Goal: Information Seeking & Learning: Understand process/instructions

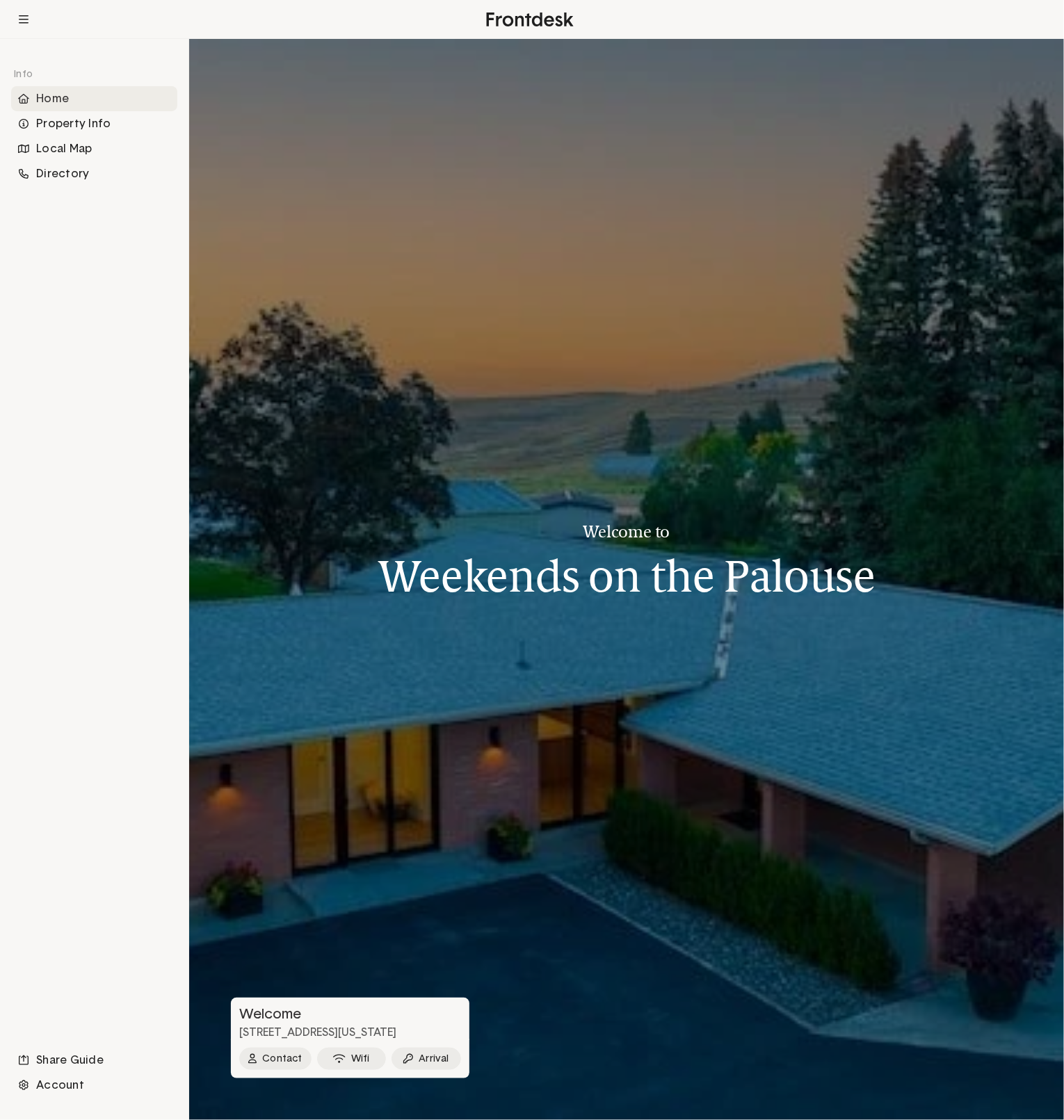
click at [87, 100] on div "Home" at bounding box center [94, 99] width 166 height 25
click at [89, 125] on div "Property Info" at bounding box center [94, 124] width 166 height 25
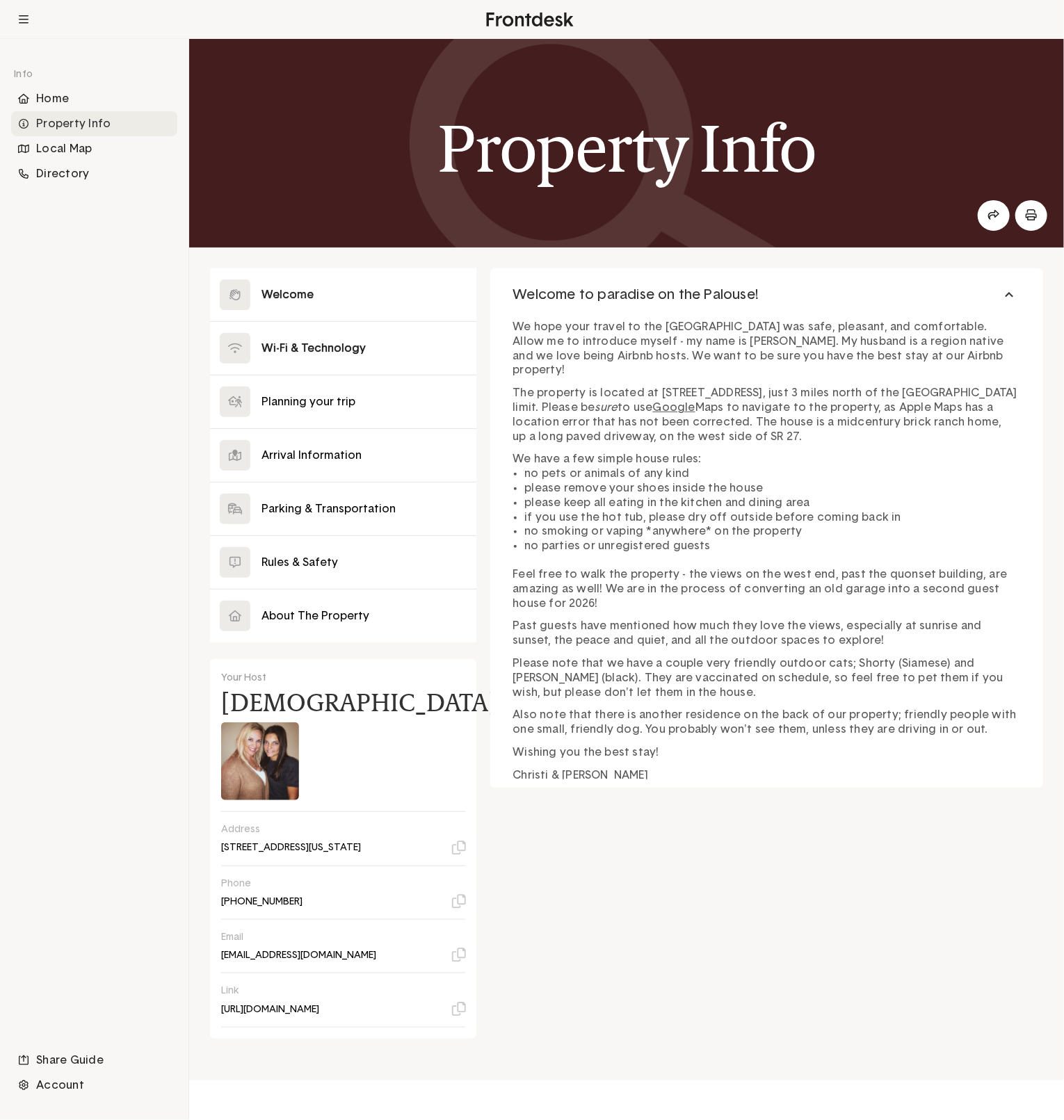
click at [285, 344] on button at bounding box center [343, 348] width 267 height 53
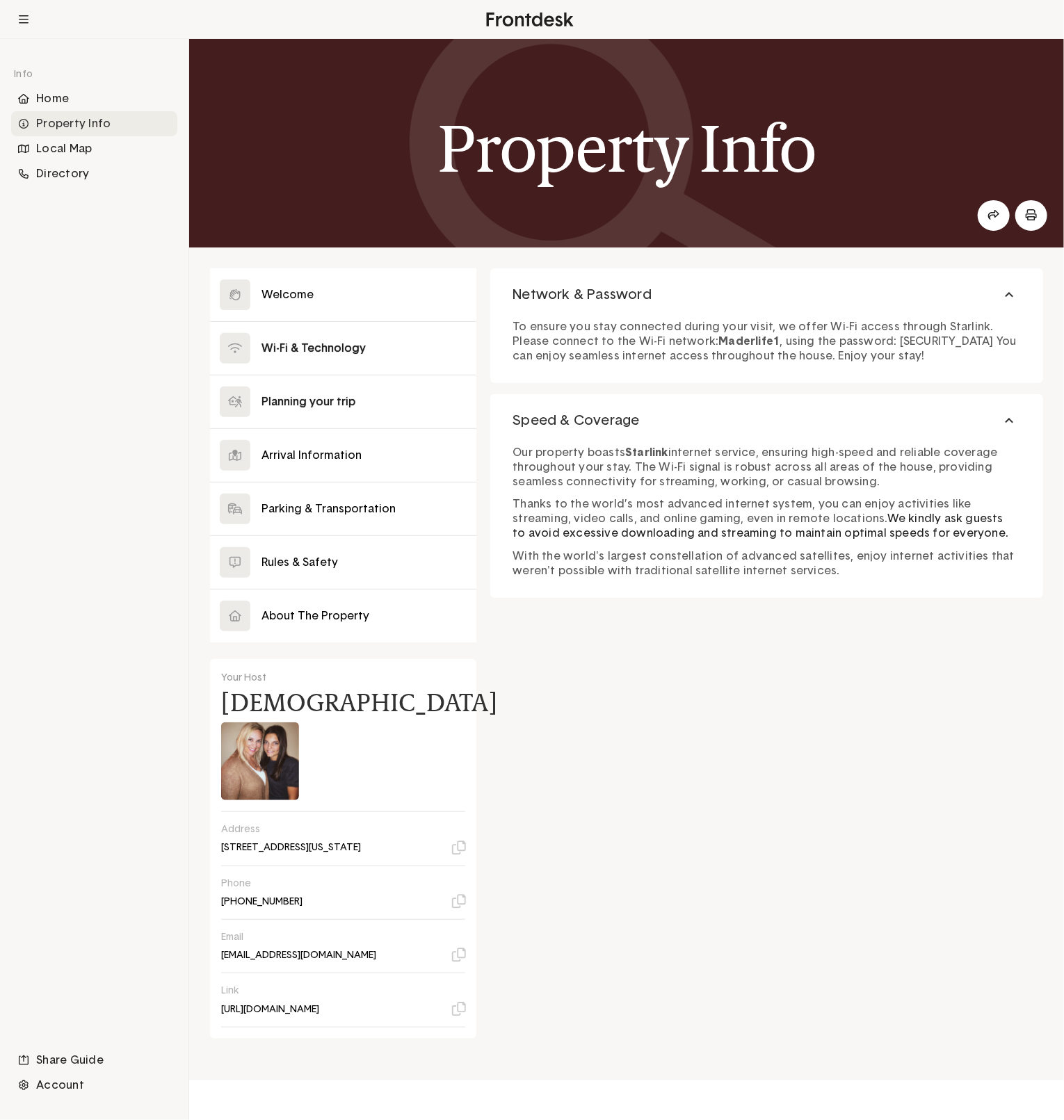
click at [275, 399] on button at bounding box center [343, 402] width 267 height 53
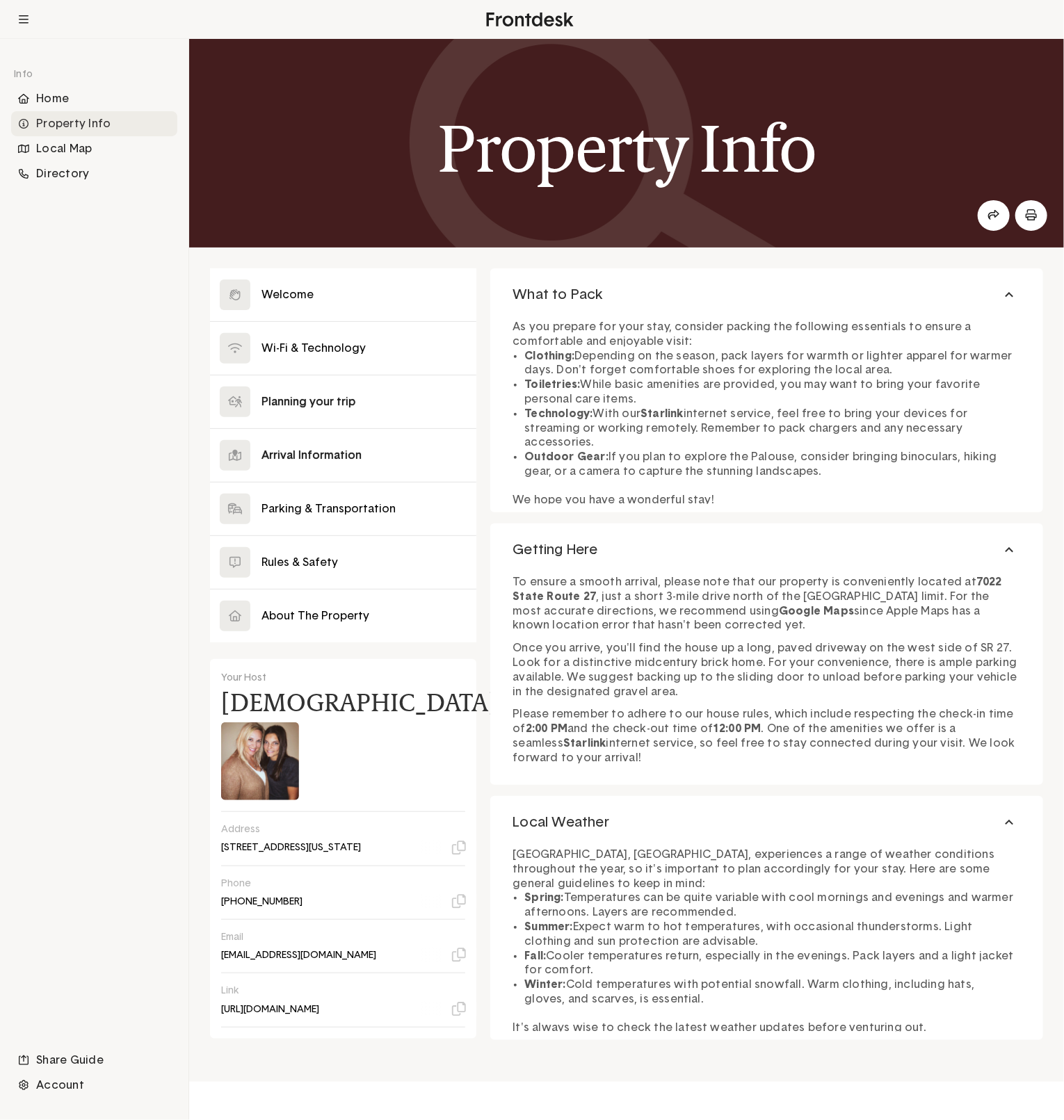
click at [278, 459] on button at bounding box center [343, 455] width 267 height 53
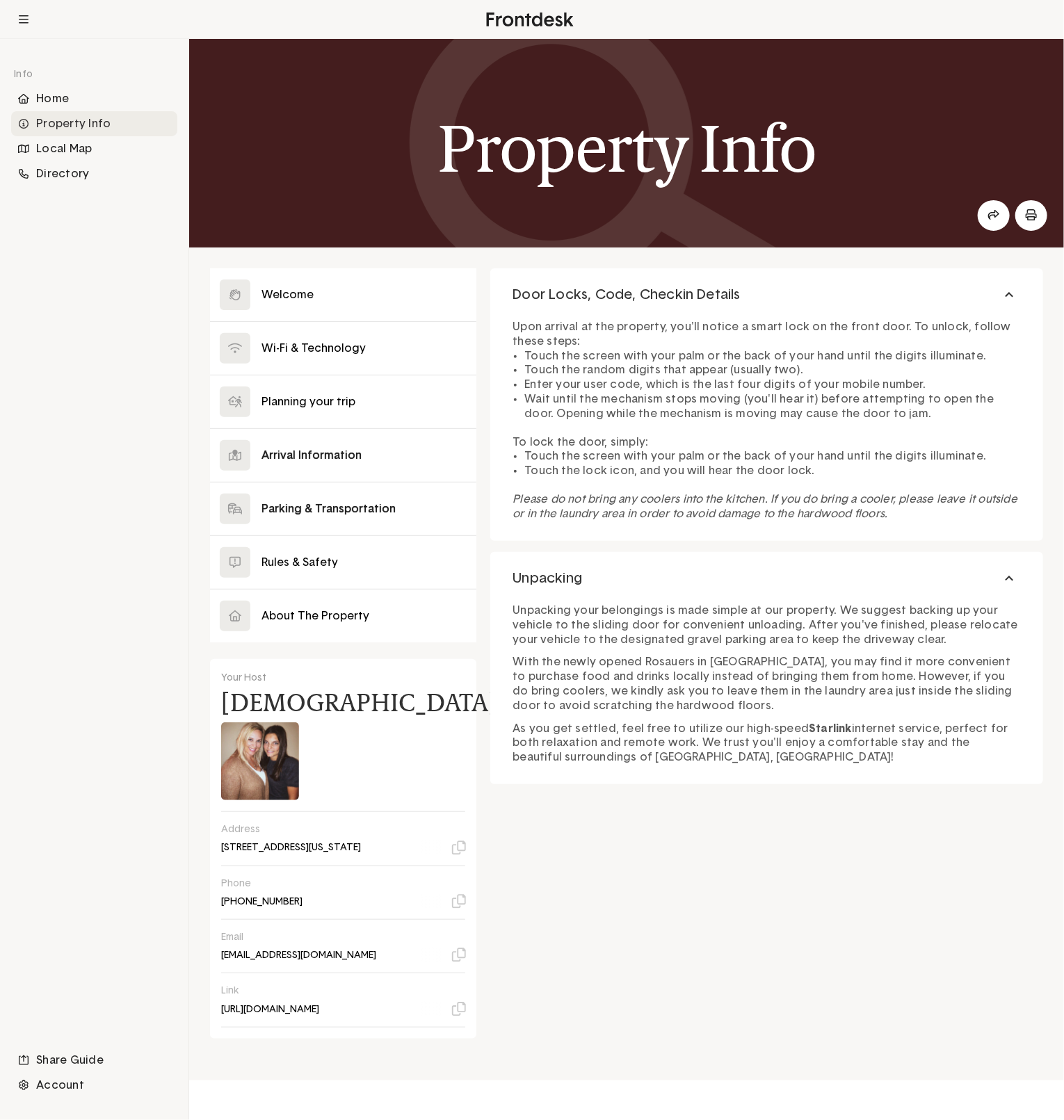
click at [282, 508] on button at bounding box center [343, 508] width 267 height 53
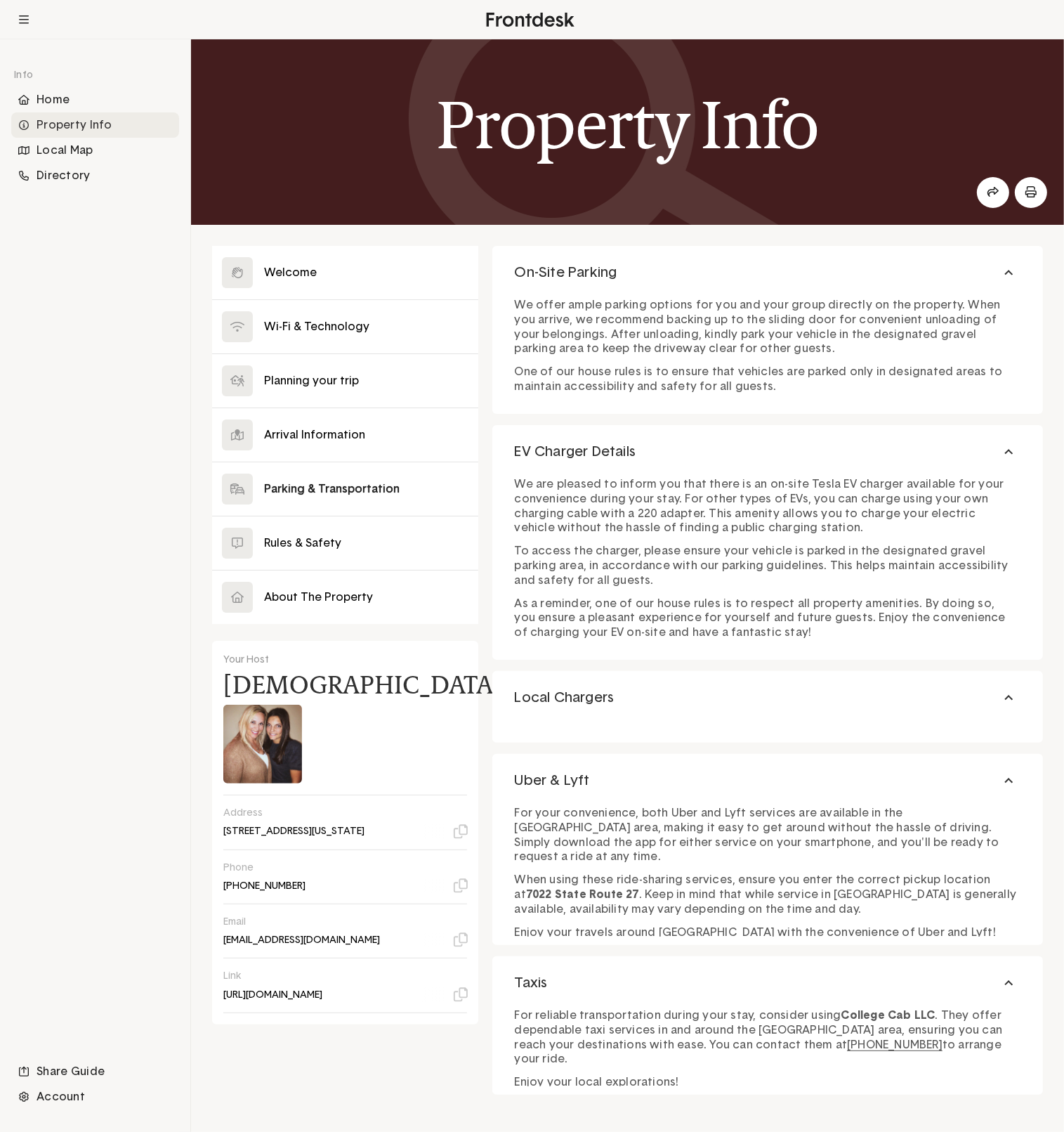
scroll to position [30, 0]
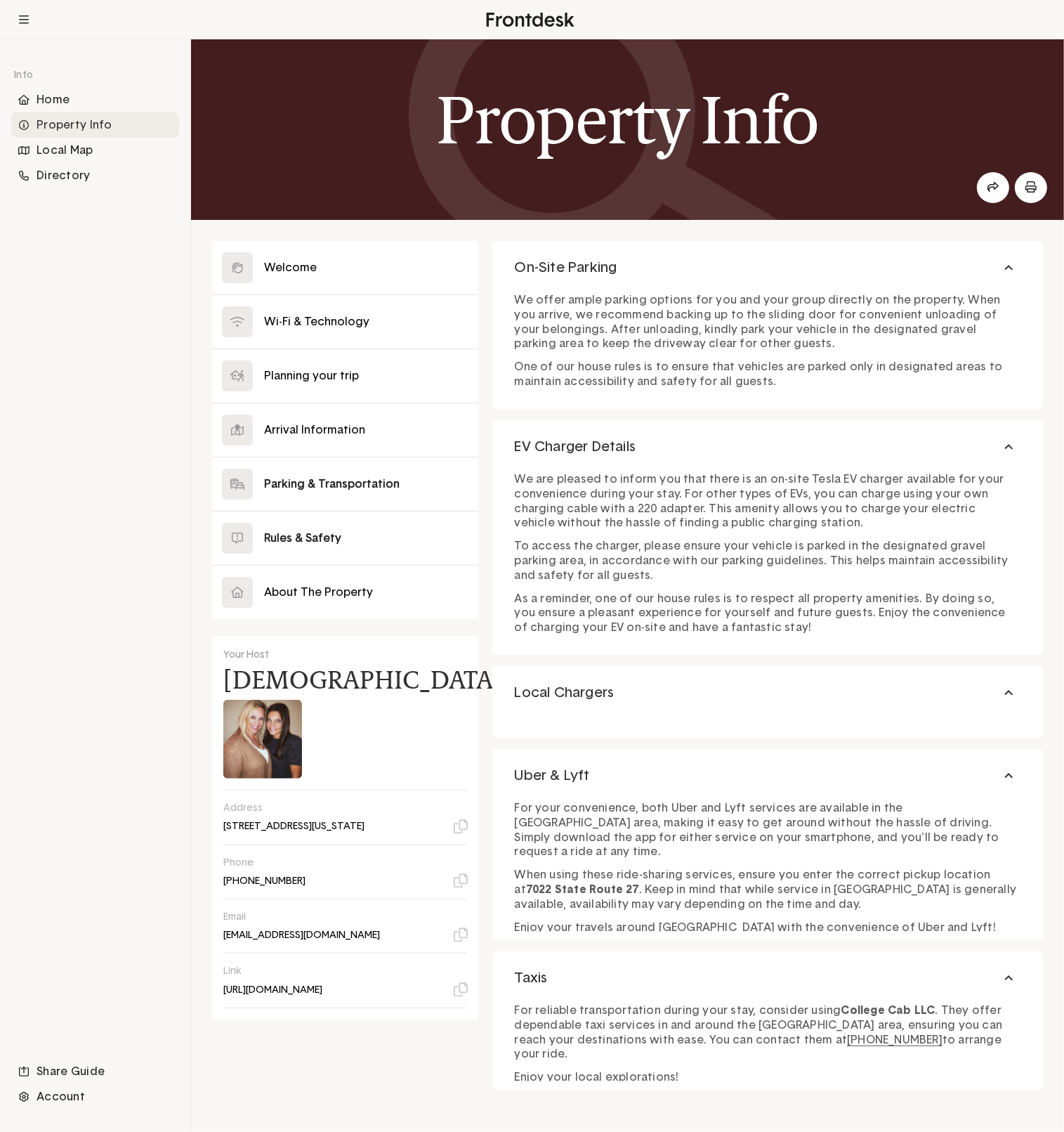
click at [286, 535] on button at bounding box center [346, 538] width 267 height 54
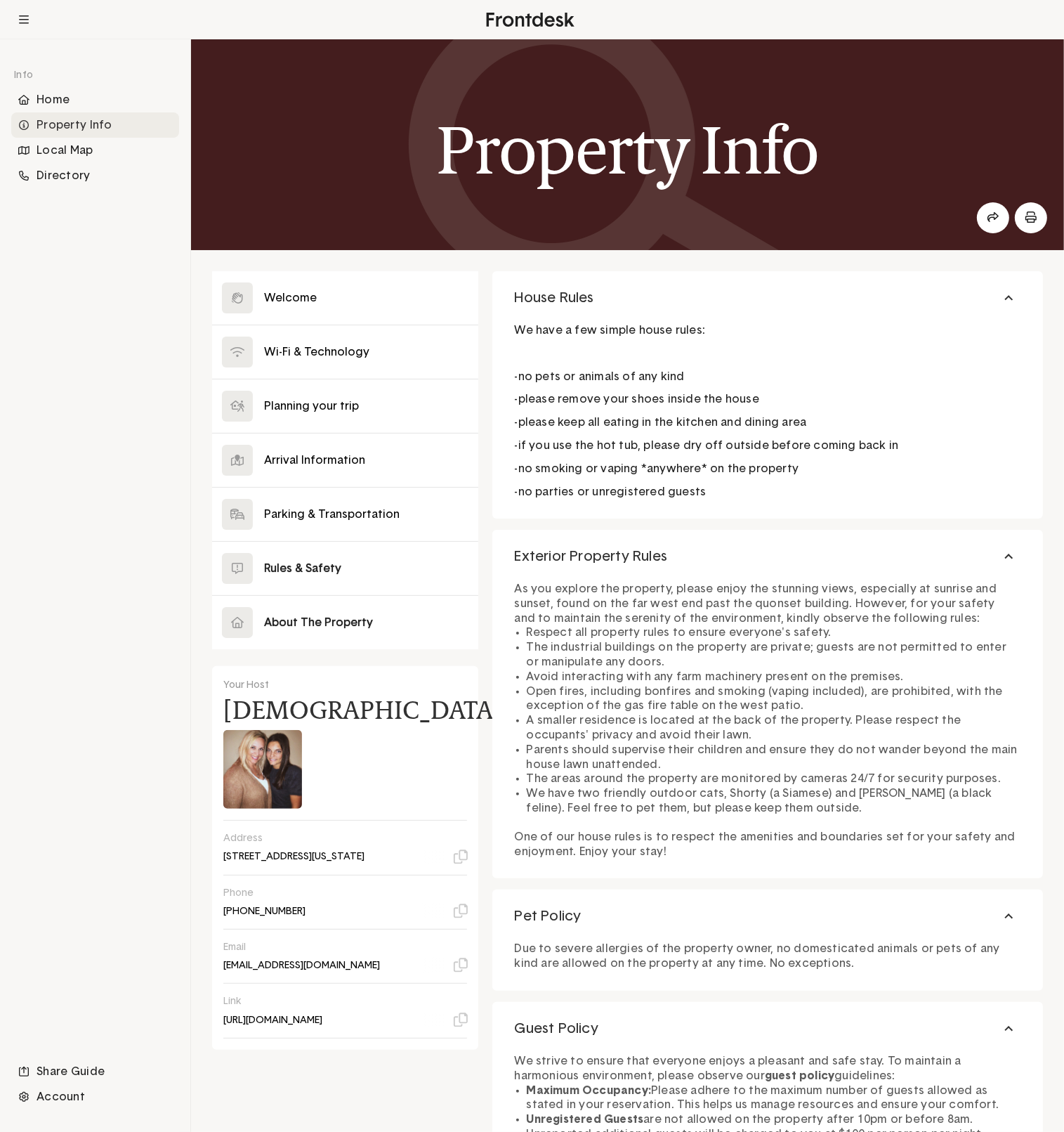
click at [277, 629] on button at bounding box center [346, 622] width 267 height 54
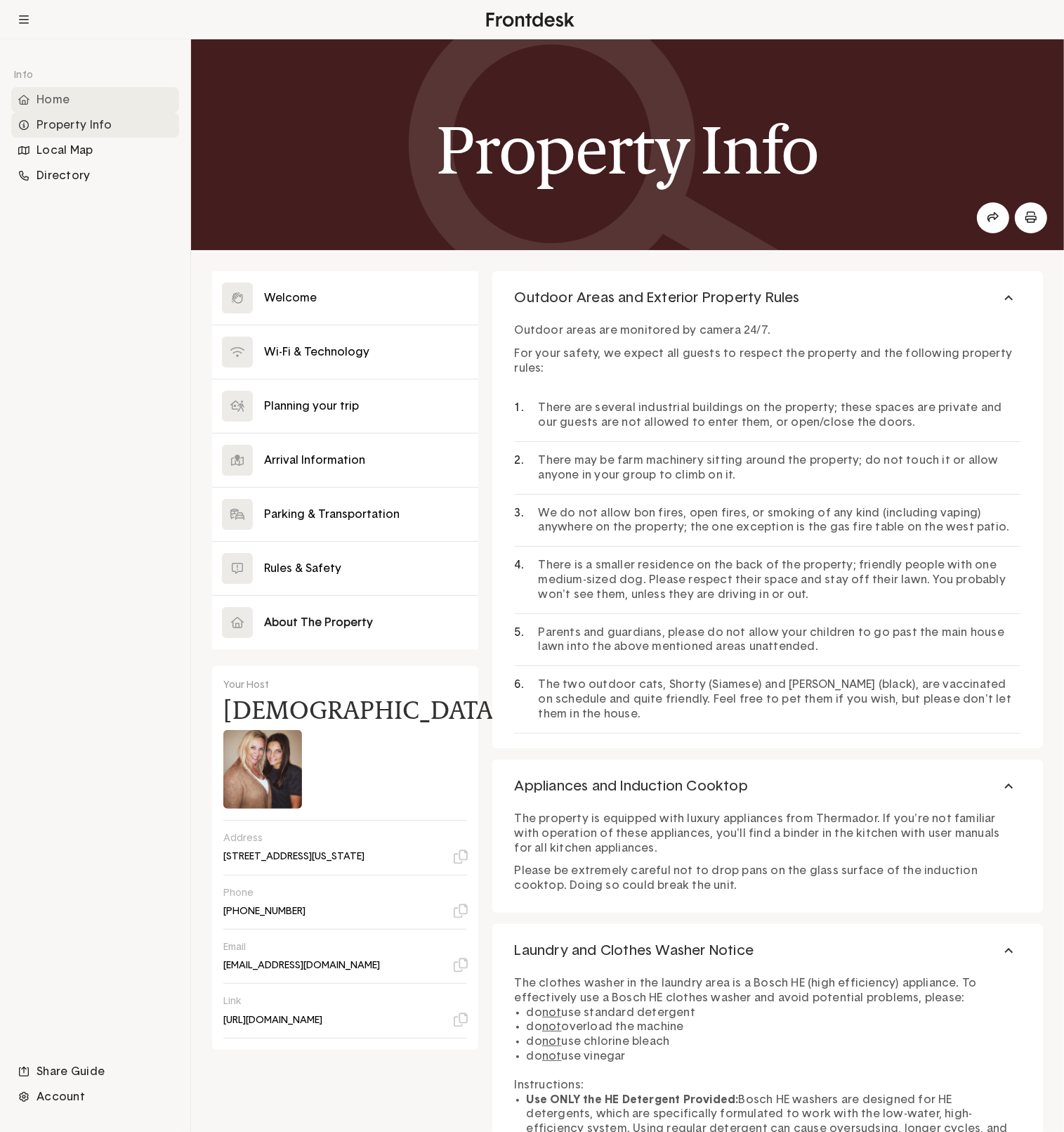
click at [36, 104] on div "Home" at bounding box center [95, 100] width 168 height 25
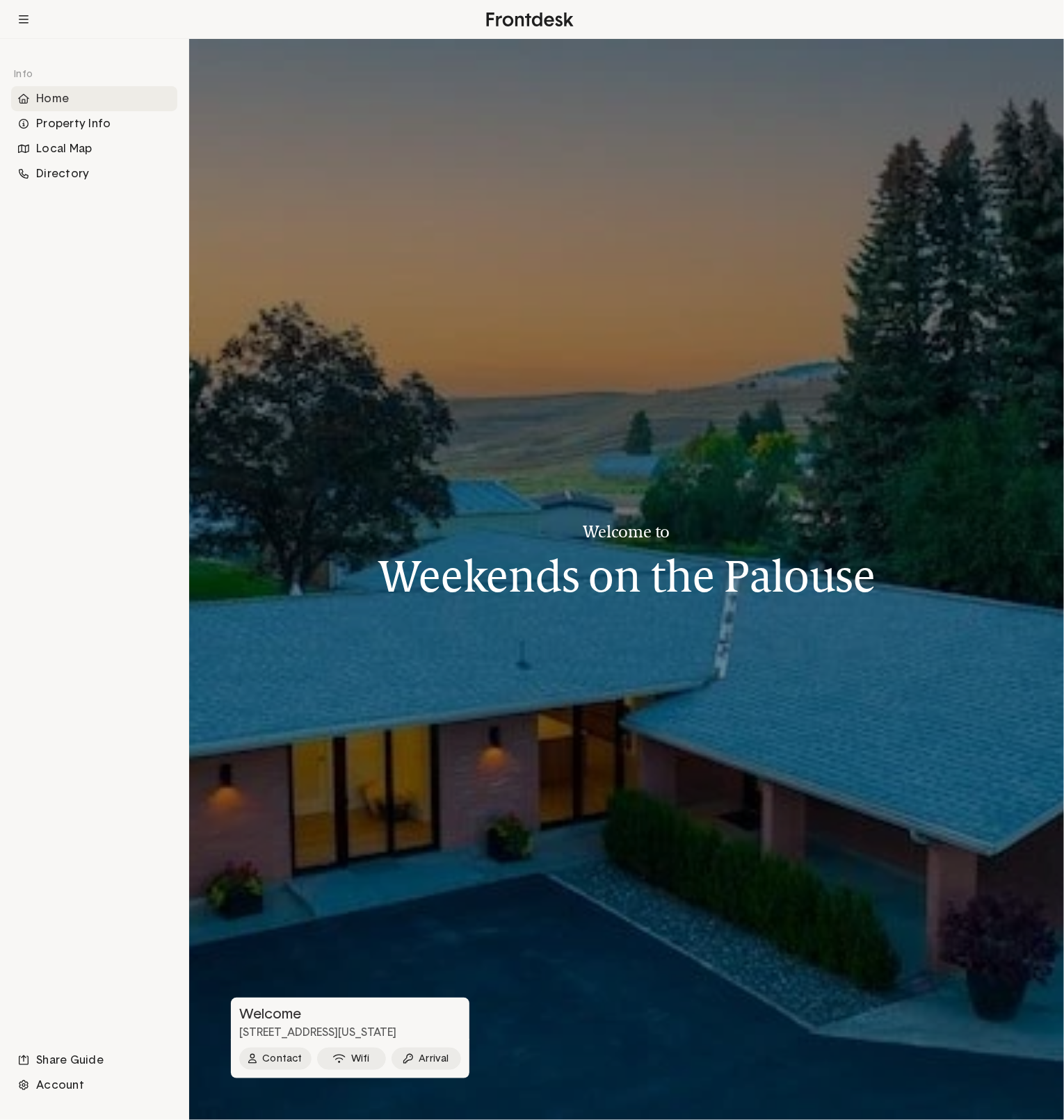
click at [374, 567] on div at bounding box center [625, 579] width 874 height 1081
click at [331, 997] on div "Welcome [STREET_ADDRESS][US_STATE]" at bounding box center [349, 1019] width 239 height 43
click at [20, 20] on icon at bounding box center [23, 20] width 9 height 11
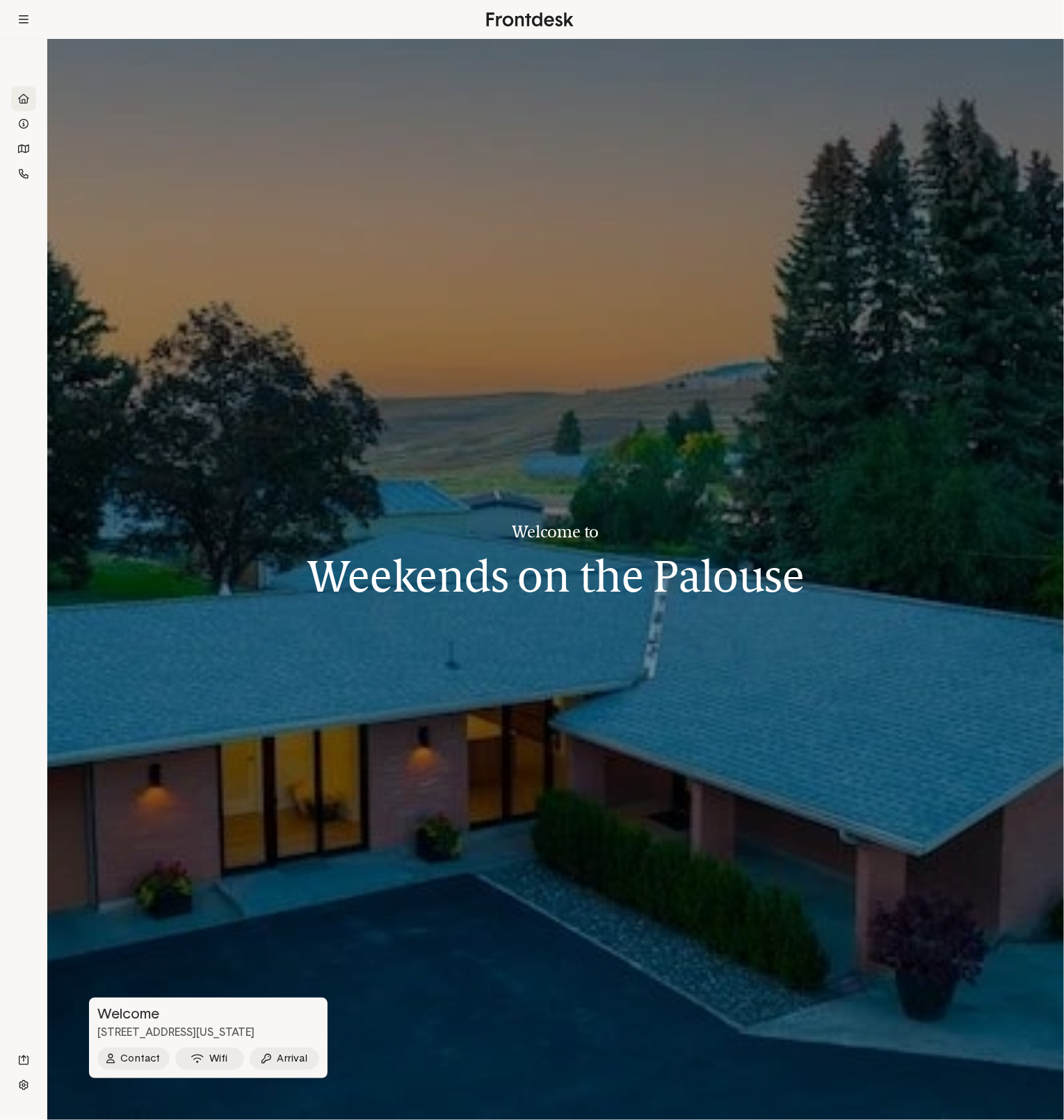
click at [1061, 538] on div at bounding box center [556, 579] width 1017 height 1081
click at [1063, 538] on div at bounding box center [556, 579] width 1017 height 1081
click at [1004, 989] on div at bounding box center [556, 579] width 1017 height 1081
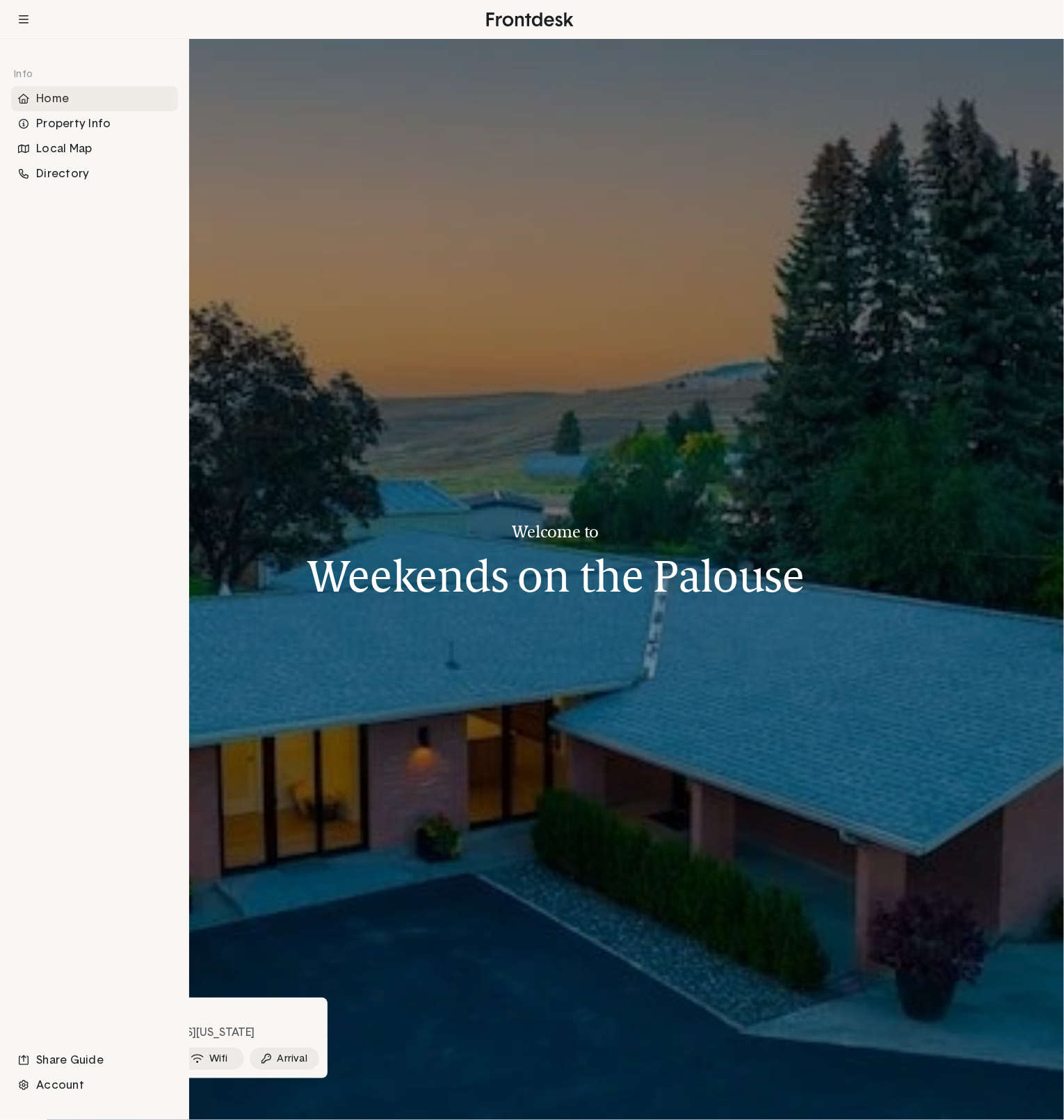
click at [49, 92] on div "Home" at bounding box center [95, 99] width 167 height 25
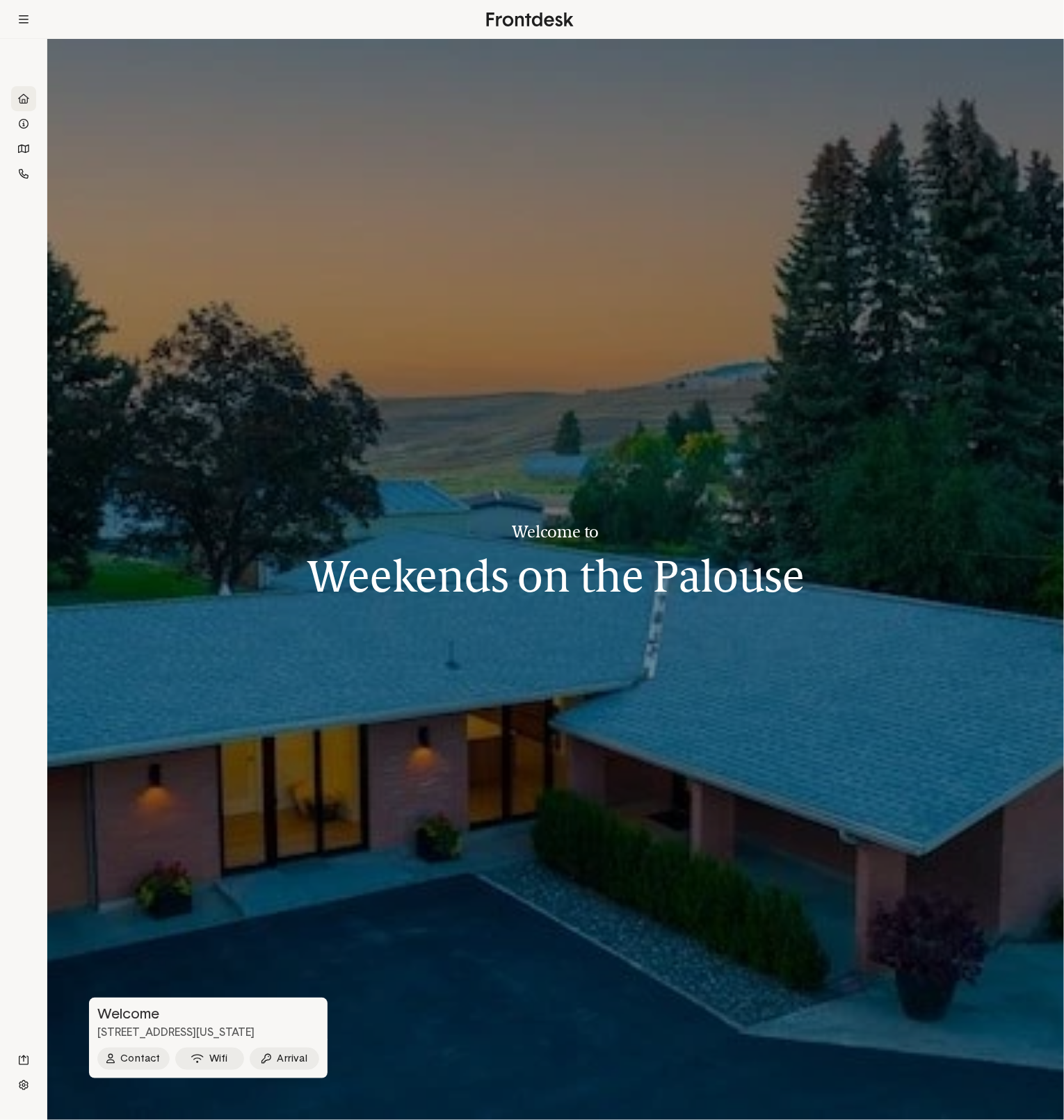
click at [300, 1003] on div "Welcome [STREET_ADDRESS][US_STATE]" at bounding box center [208, 1019] width 239 height 43
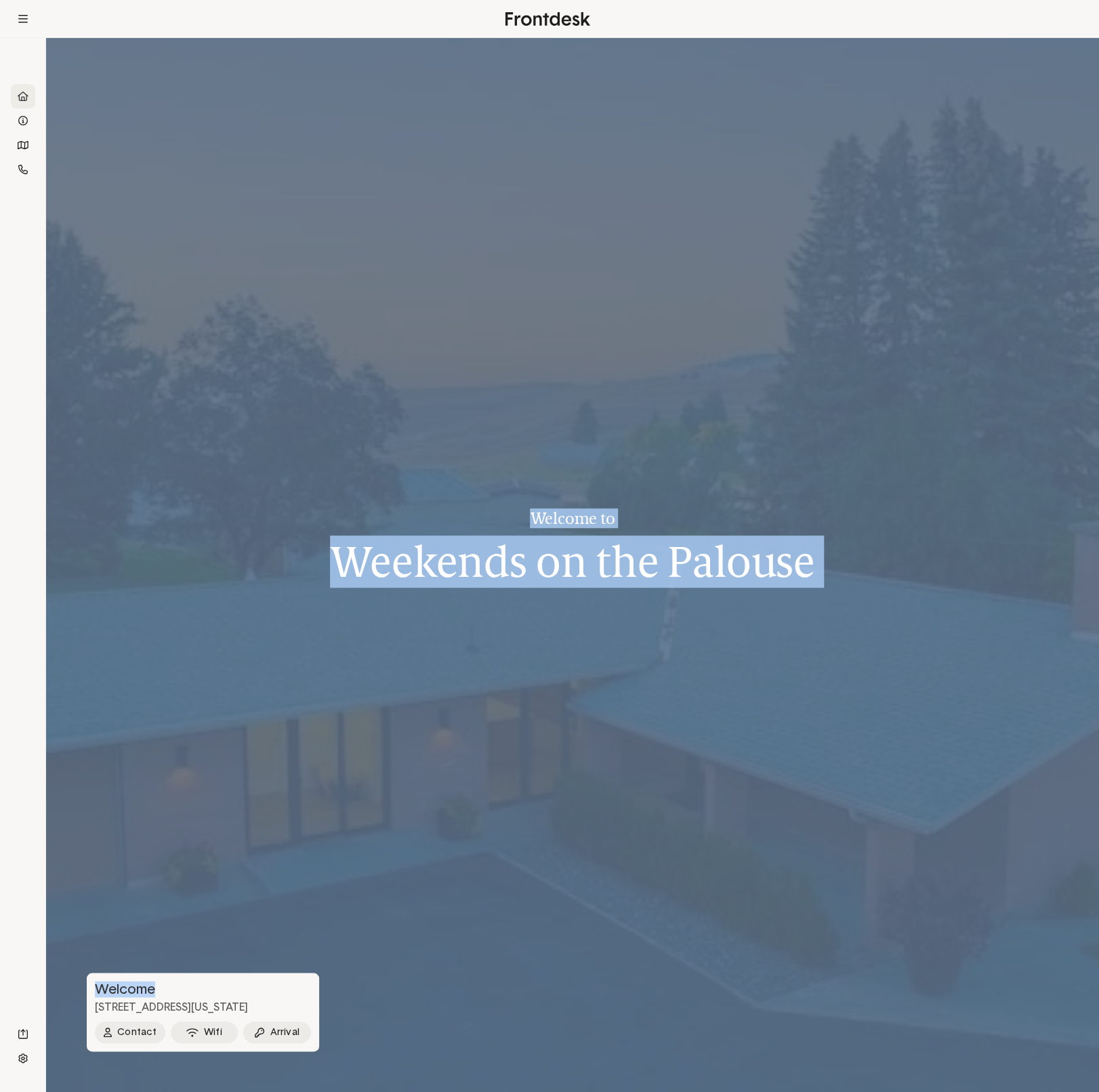
drag, startPoint x: 249, startPoint y: 986, endPoint x: 249, endPoint y: 780, distance: 206.0
click at [249, 780] on div "Welcome to Weekends on the Palouse Welcome [STREET_ADDRESS][US_STATE] Contact […" at bounding box center [573, 565] width 972 height 1054
